Goal: Learn about a topic

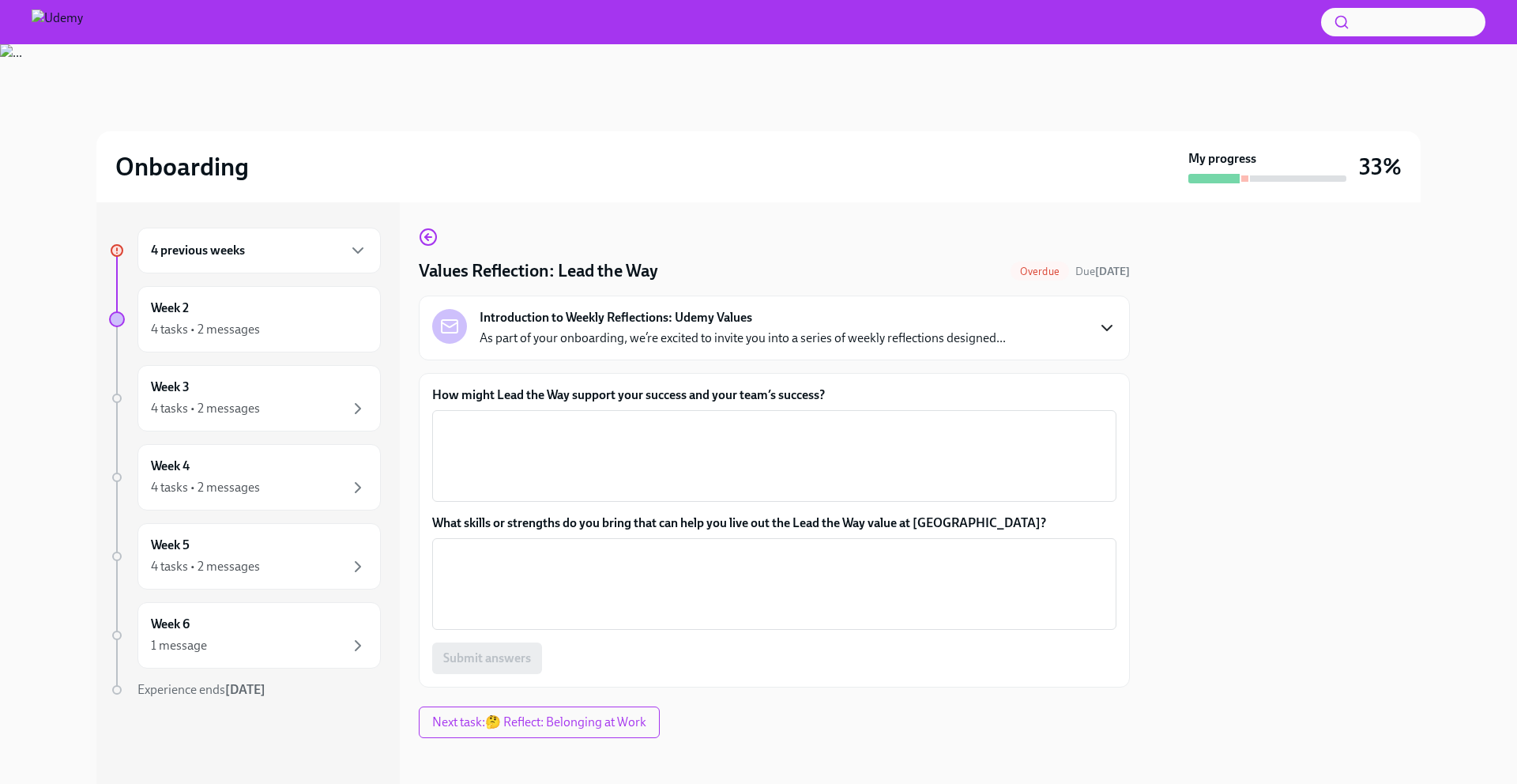
click at [1107, 325] on icon "button" at bounding box center [1107, 328] width 19 height 19
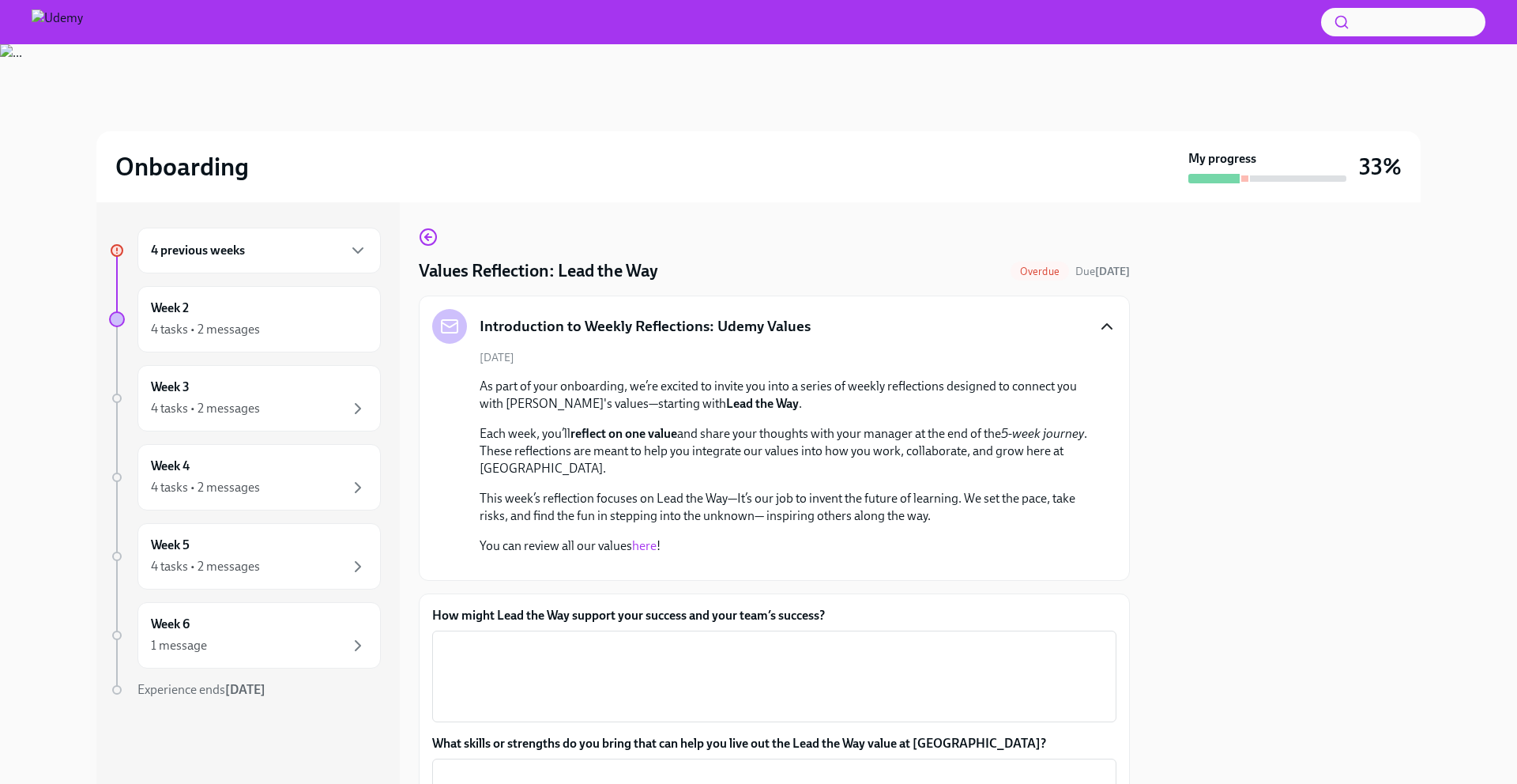
click at [1107, 325] on icon "button" at bounding box center [1107, 327] width 19 height 19
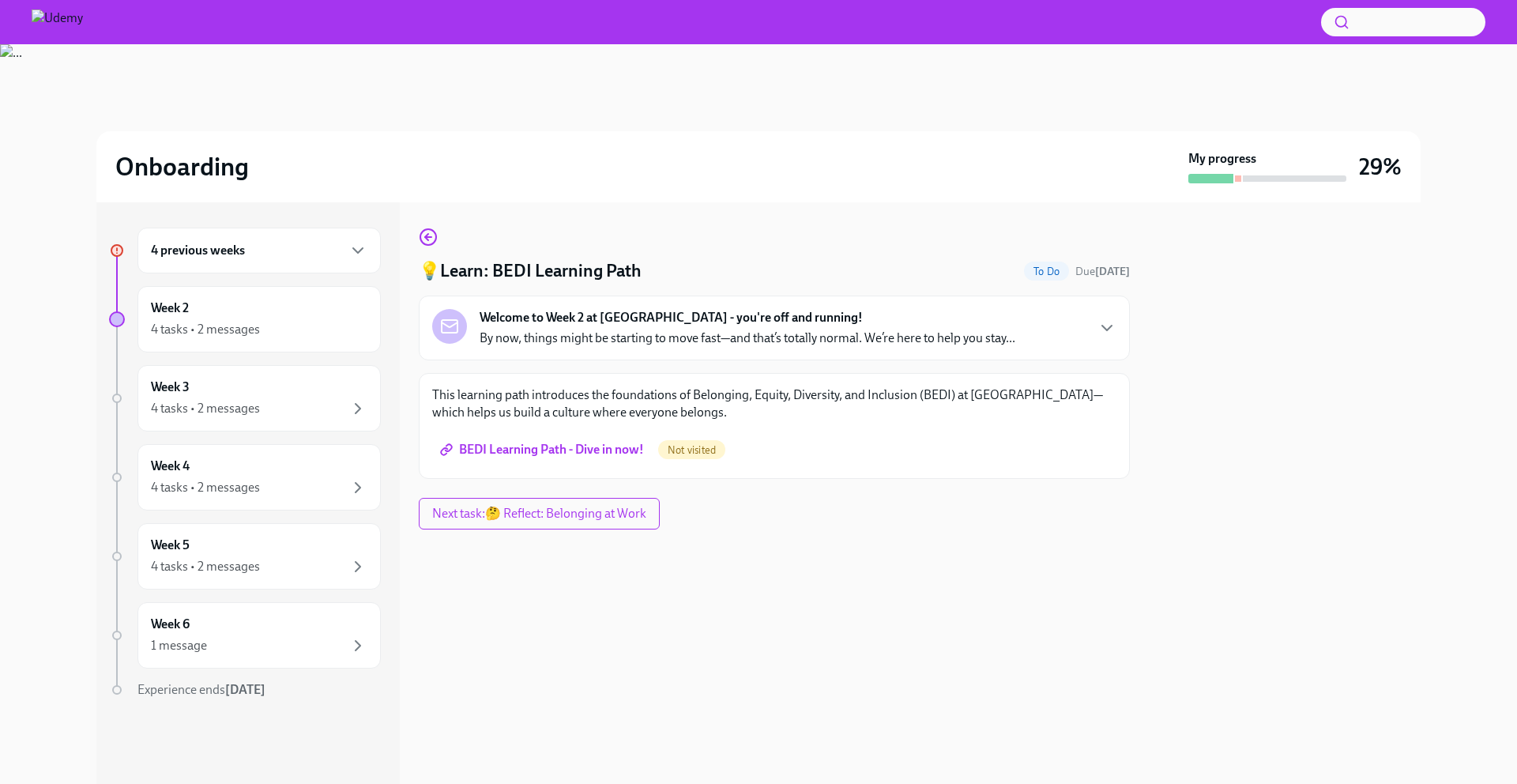
click at [561, 453] on span "BEDI Learning Path - Dive in now!" at bounding box center [544, 449] width 201 height 15
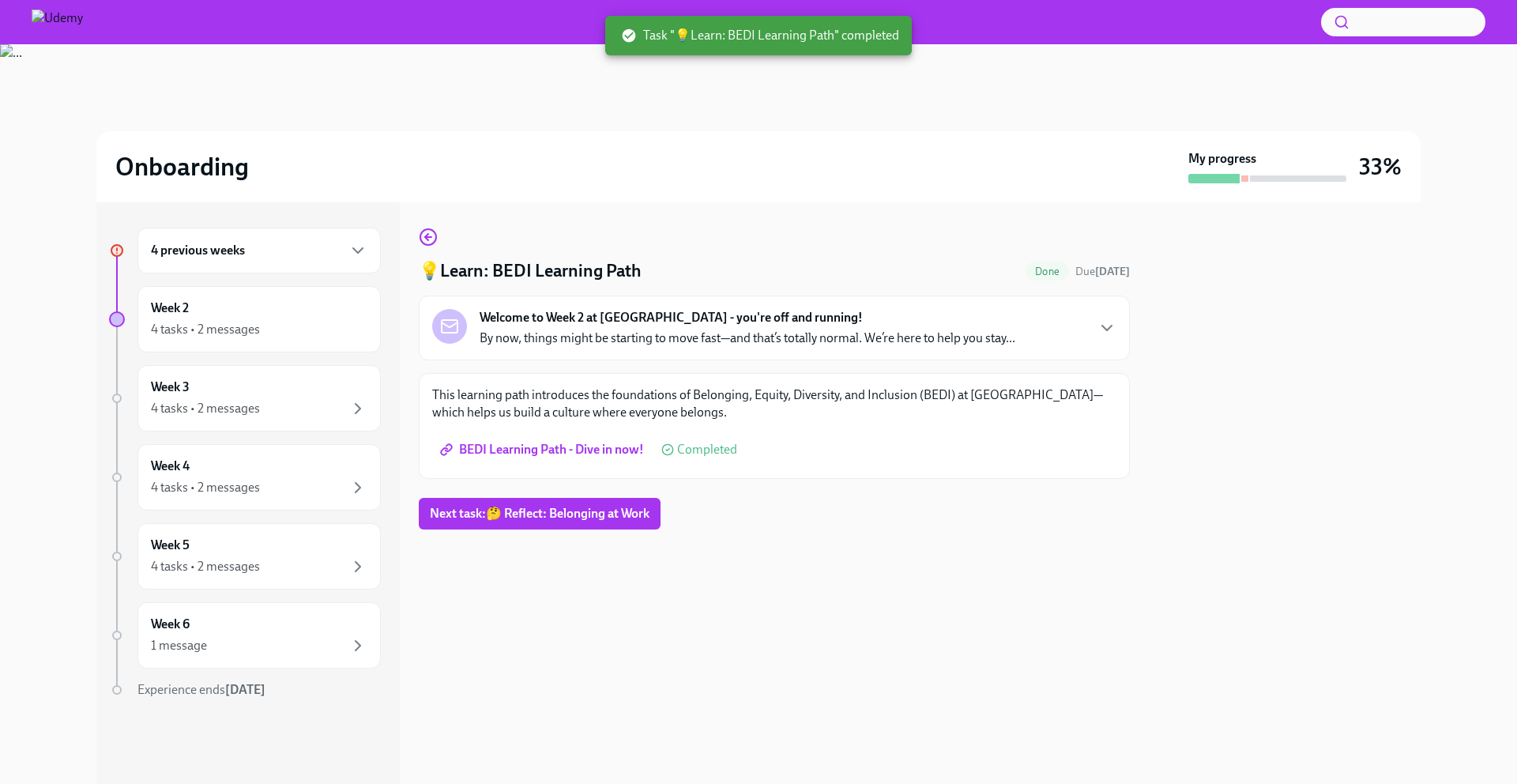
click at [579, 451] on span "BEDI Learning Path - Dive in now!" at bounding box center [544, 449] width 201 height 15
